Goal: Use online tool/utility: Utilize a website feature to perform a specific function

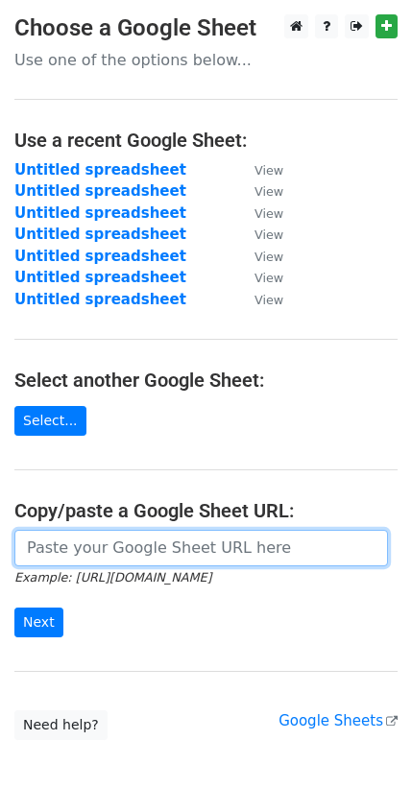
click at [56, 546] on input "url" at bounding box center [201, 548] width 374 height 36
paste input "https://docs.google.com/spreadsheets/d/18AgNELlFrRJoAwWapxmwKWa6YuSN_z2ybjPMaJk…"
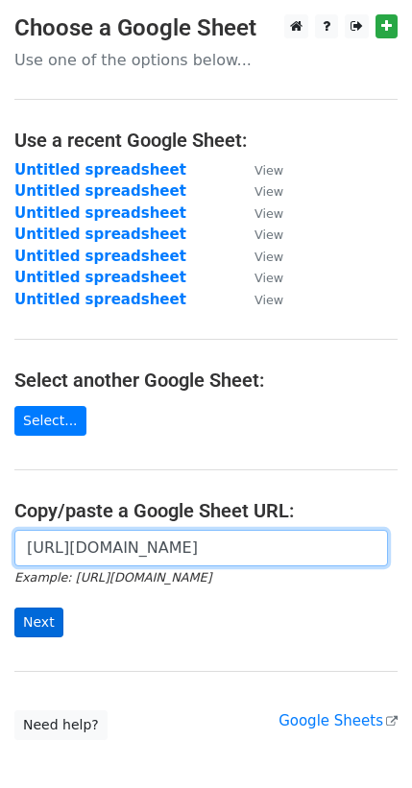
type input "https://docs.google.com/spreadsheets/d/18AgNELlFrRJoAwWapxmwKWa6YuSN_z2ybjPMaJk…"
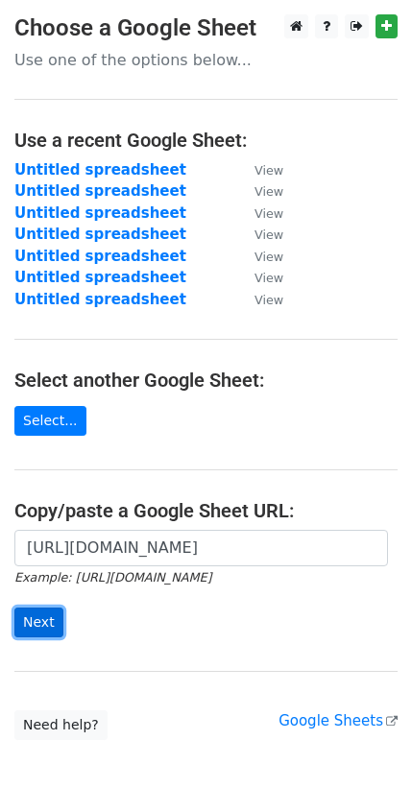
click at [32, 615] on input "Next" at bounding box center [38, 623] width 49 height 30
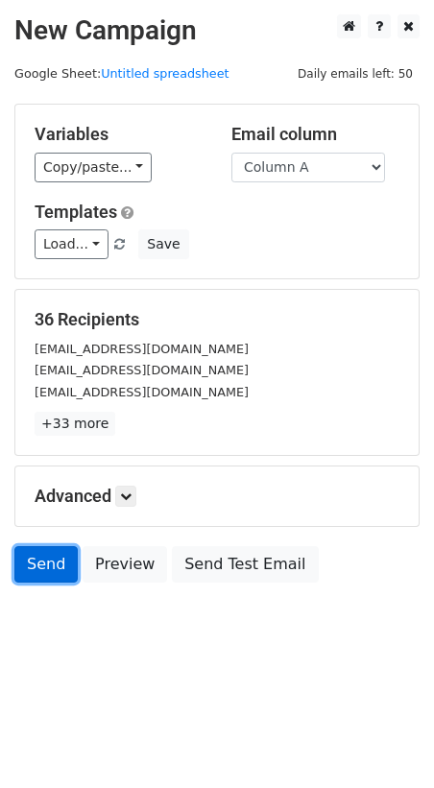
click at [53, 551] on link "Send" at bounding box center [45, 564] width 63 height 36
